Goal: Task Accomplishment & Management: Complete application form

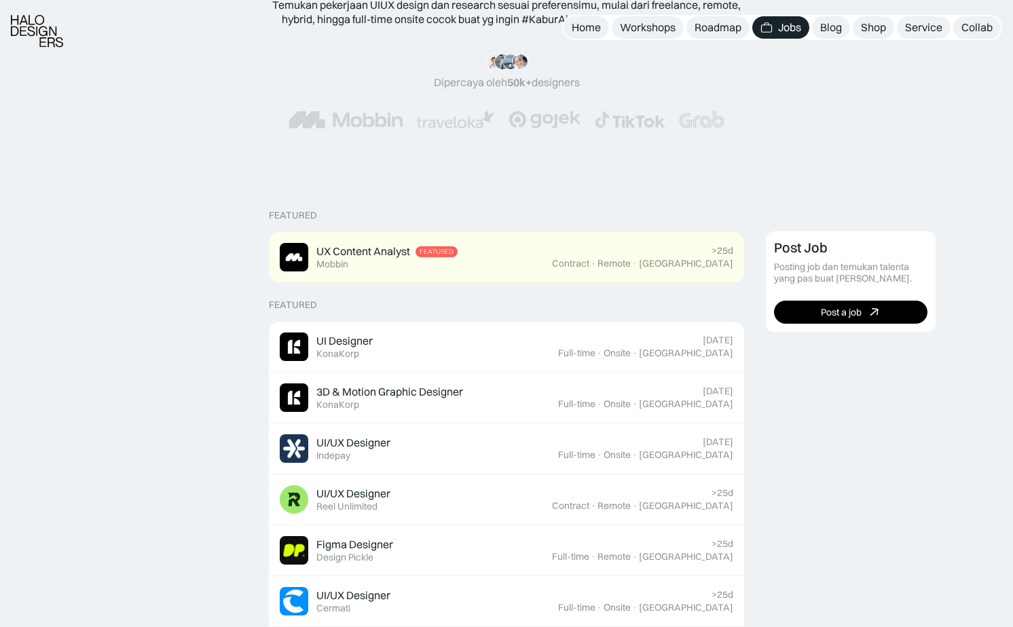
scroll to position [176, 0]
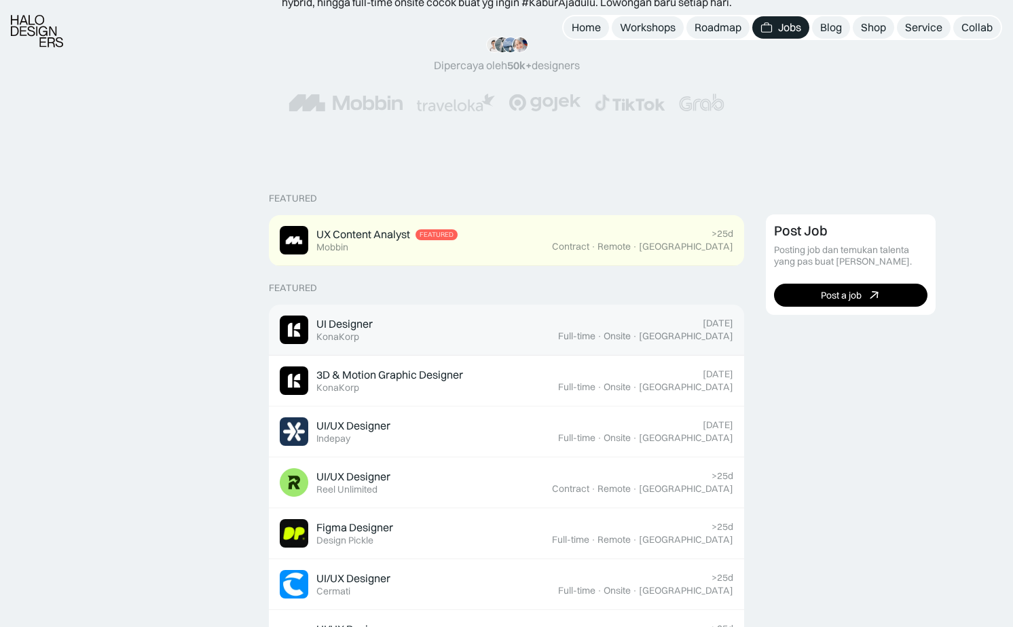
click at [395, 335] on div "UI Designer Featured KonaKorp" at bounding box center [419, 330] width 278 height 29
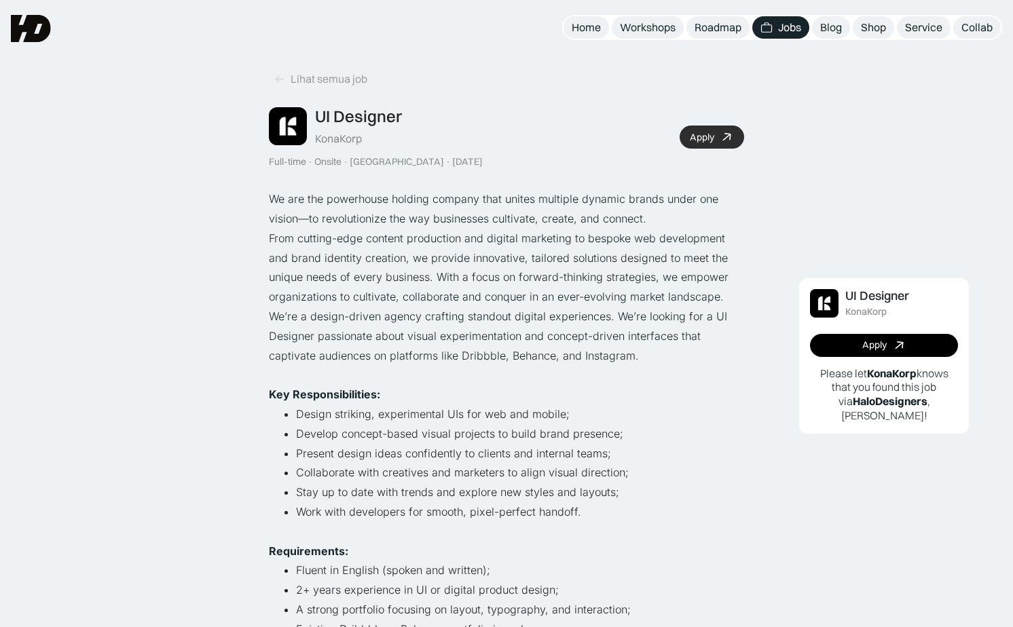
click at [709, 129] on link "Apply" at bounding box center [711, 137] width 64 height 23
click at [722, 138] on icon at bounding box center [727, 138] width 20 height 20
click at [721, 139] on icon at bounding box center [727, 138] width 20 height 20
click at [715, 138] on link "Apply" at bounding box center [711, 137] width 64 height 23
click at [699, 129] on link "Apply" at bounding box center [711, 137] width 64 height 23
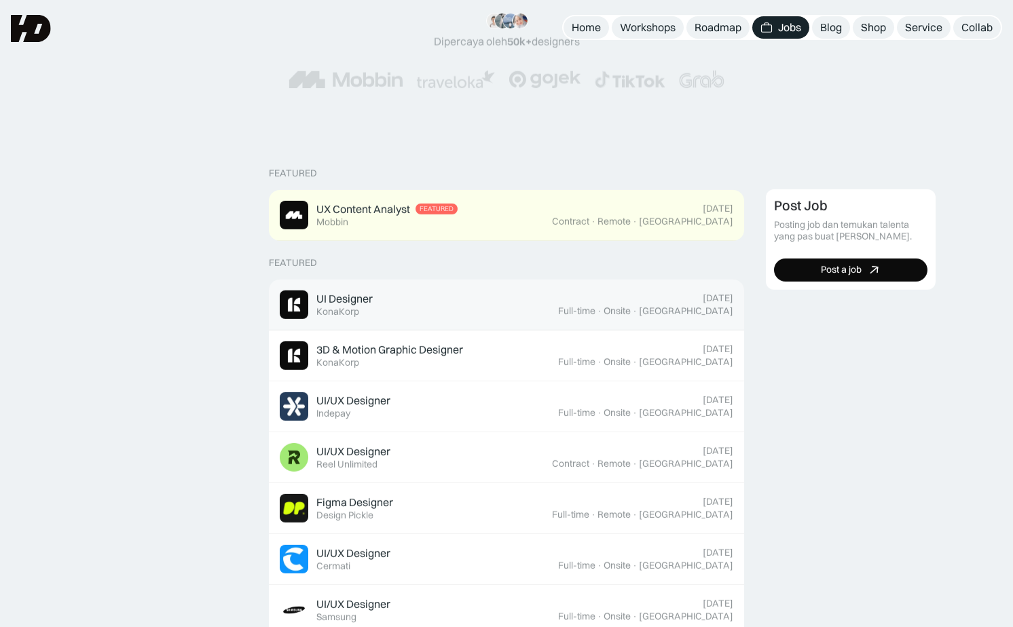
scroll to position [175, 0]
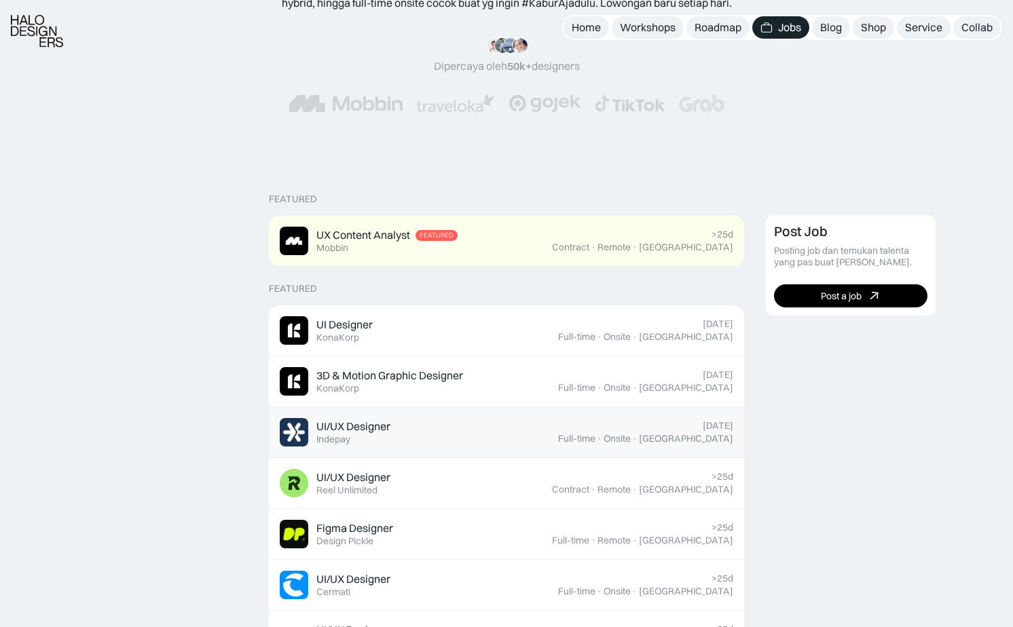
click at [520, 425] on div "UI/UX Designer Featured Indepay" at bounding box center [419, 432] width 278 height 29
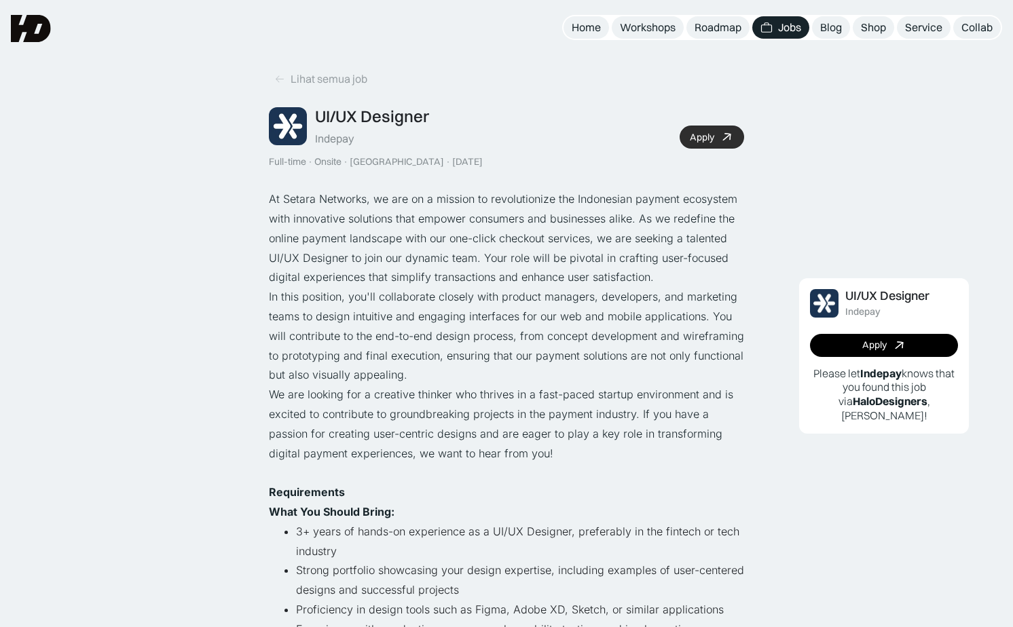
click at [712, 132] on div "Apply" at bounding box center [702, 138] width 24 height 12
